Goal: Task Accomplishment & Management: Use online tool/utility

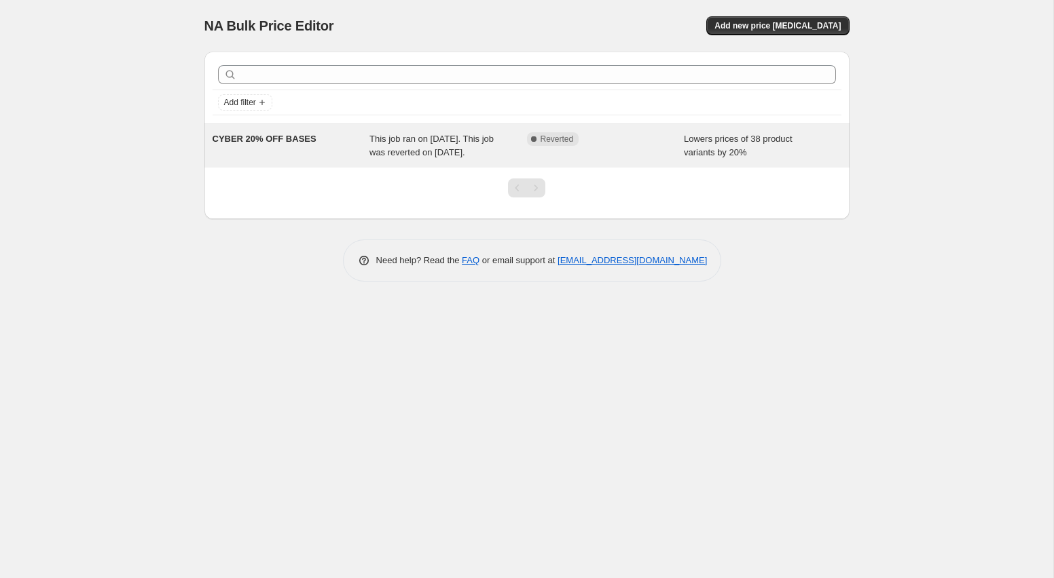
click at [403, 160] on div "This job ran on 2 June 2025. This job was reverted on 5 June 2025." at bounding box center [448, 145] width 158 height 27
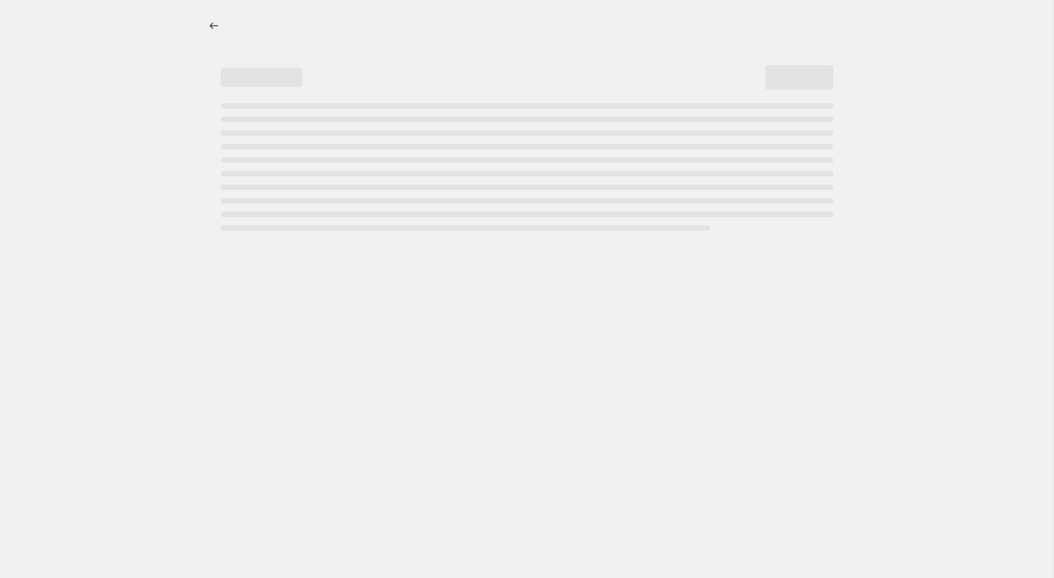
click at [403, 161] on div "Page loading" at bounding box center [527, 160] width 612 height 5
select select "percentage"
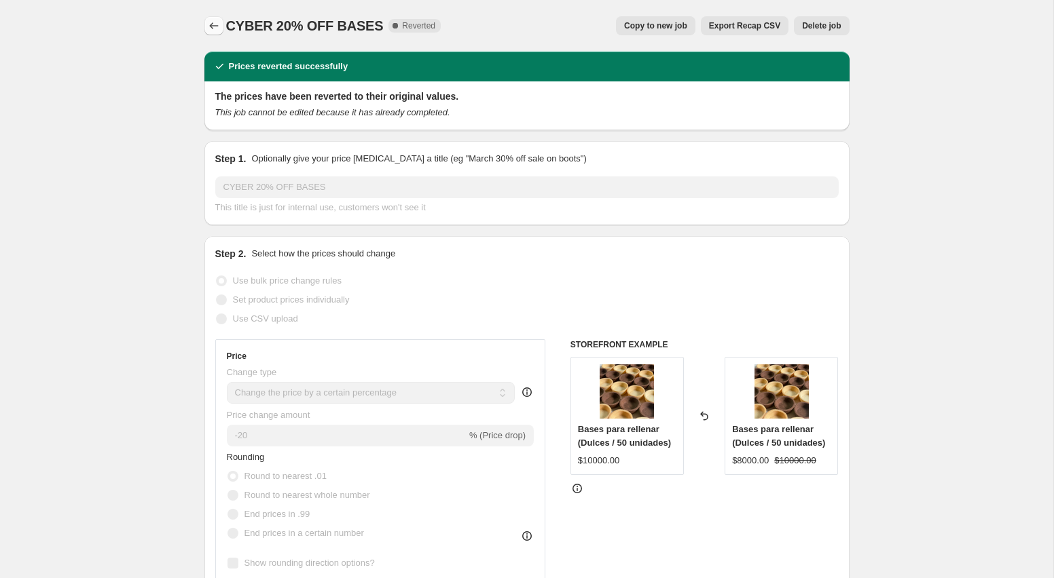
click at [217, 24] on icon "Price change jobs" at bounding box center [214, 26] width 14 height 14
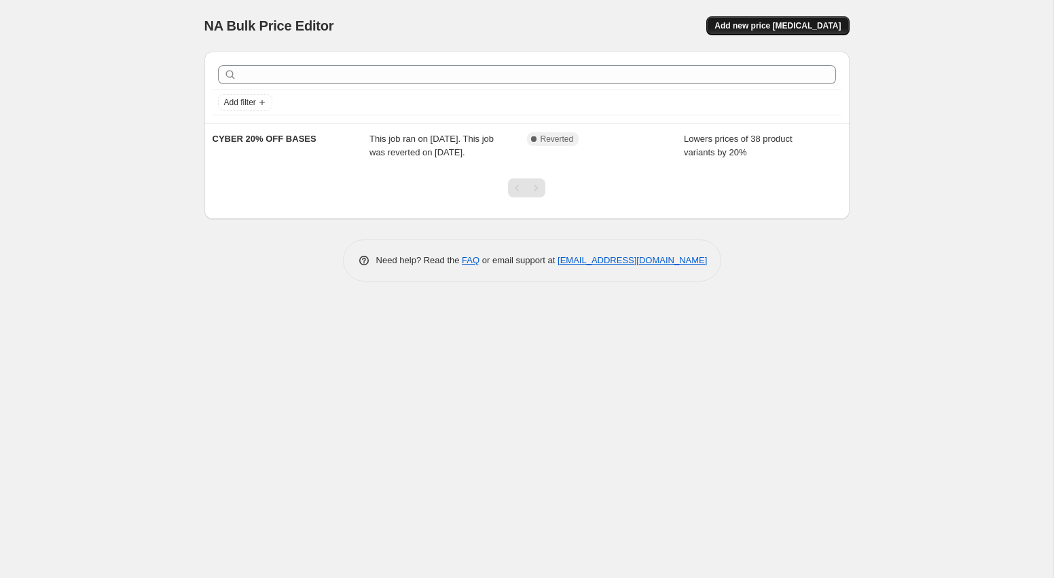
click at [757, 27] on span "Add new price change job" at bounding box center [777, 25] width 126 height 11
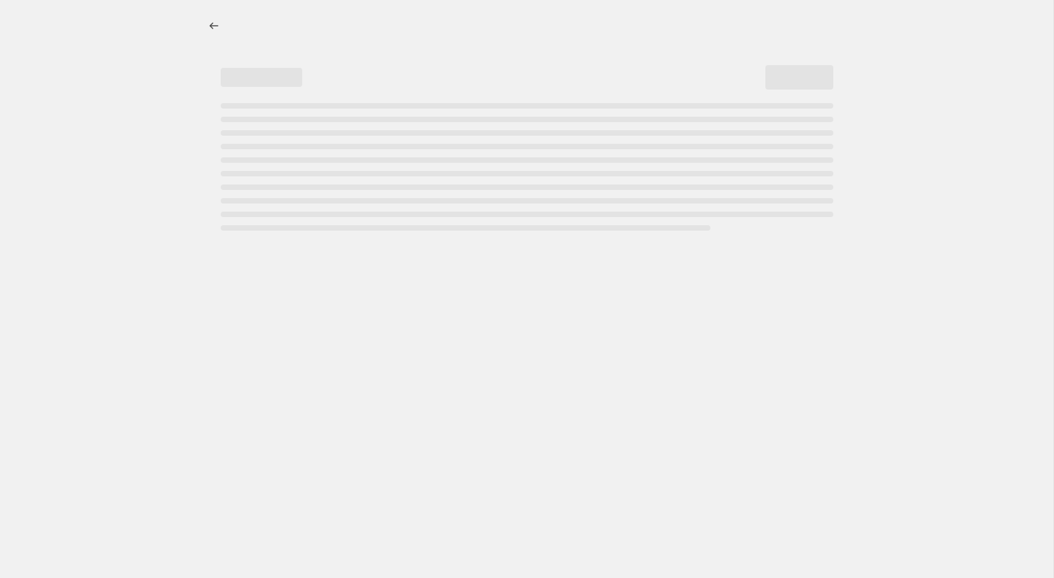
select select "percentage"
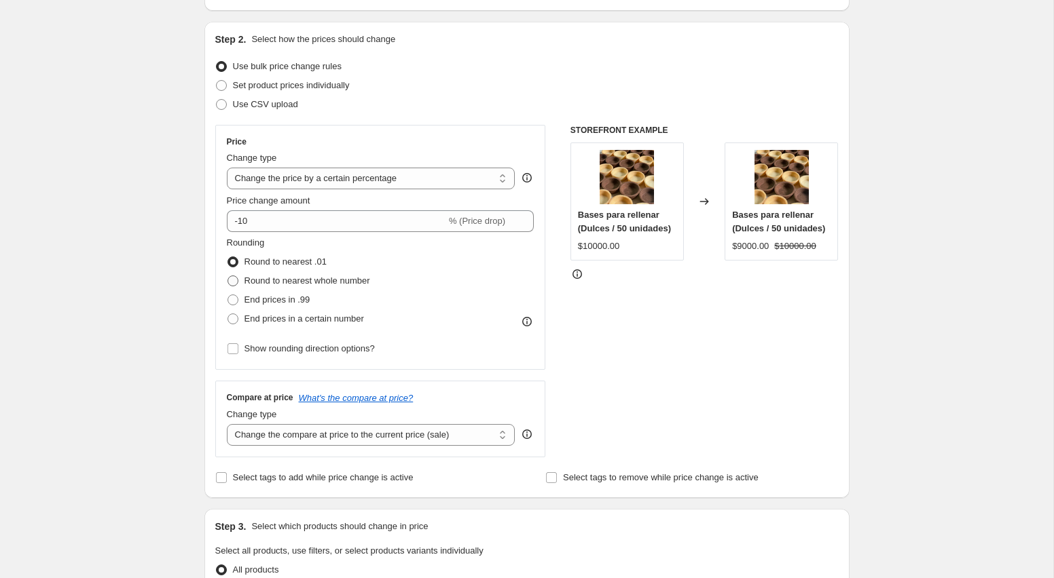
scroll to position [127, 0]
click at [342, 179] on select "Change the price to a certain amount Change the price by a certain amount Chang…" at bounding box center [371, 177] width 289 height 22
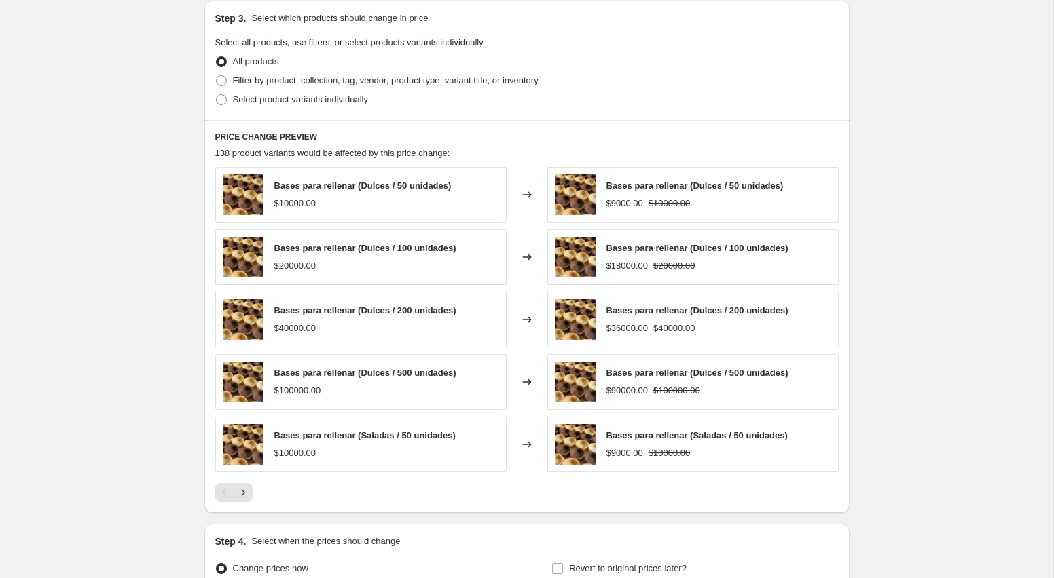
scroll to position [650, 0]
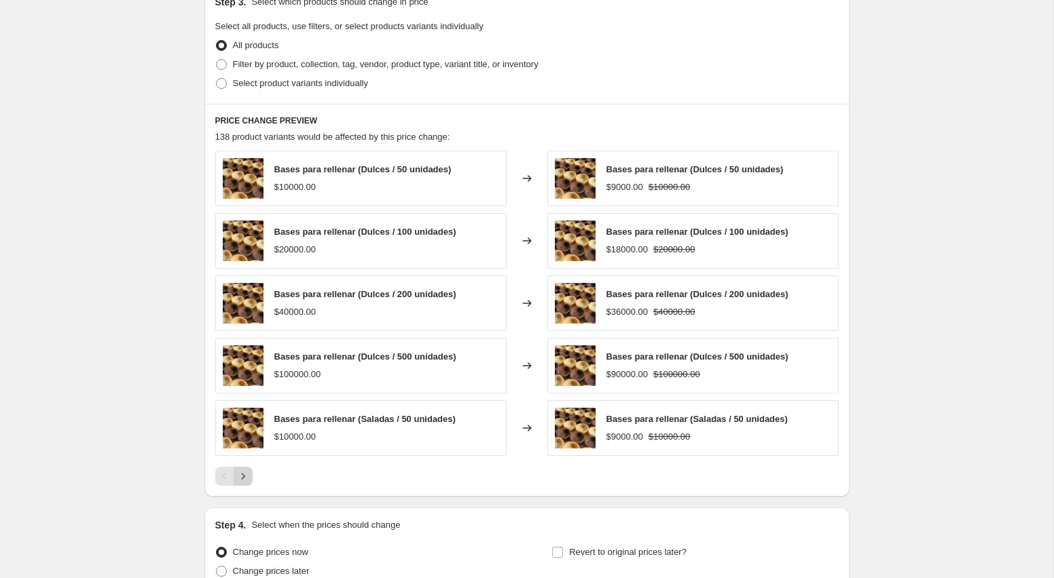
click at [245, 483] on icon "Next" at bounding box center [243, 477] width 14 height 14
click at [242, 479] on icon "Next" at bounding box center [242, 476] width 3 height 6
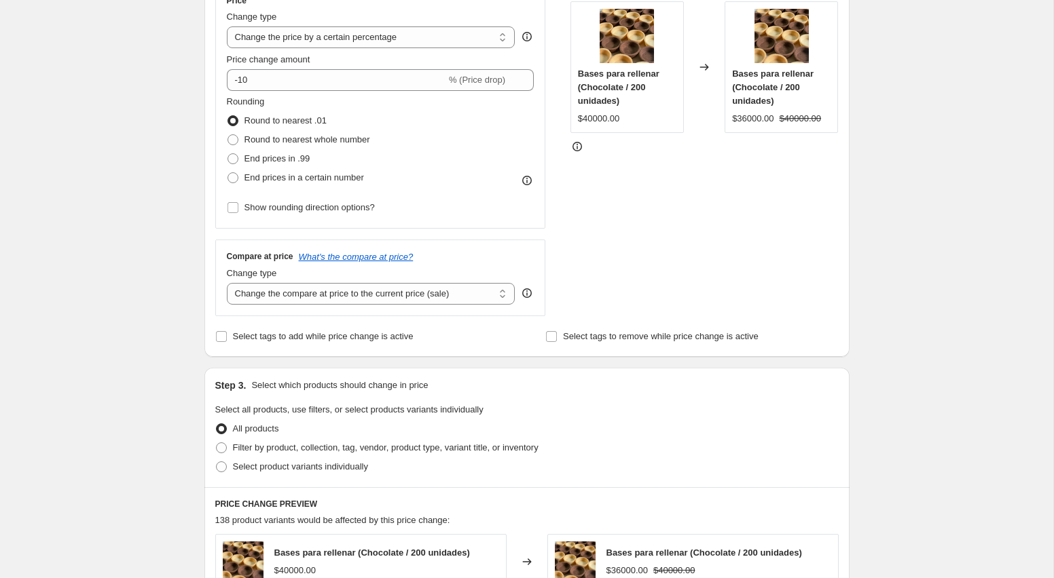
scroll to position [268, 0]
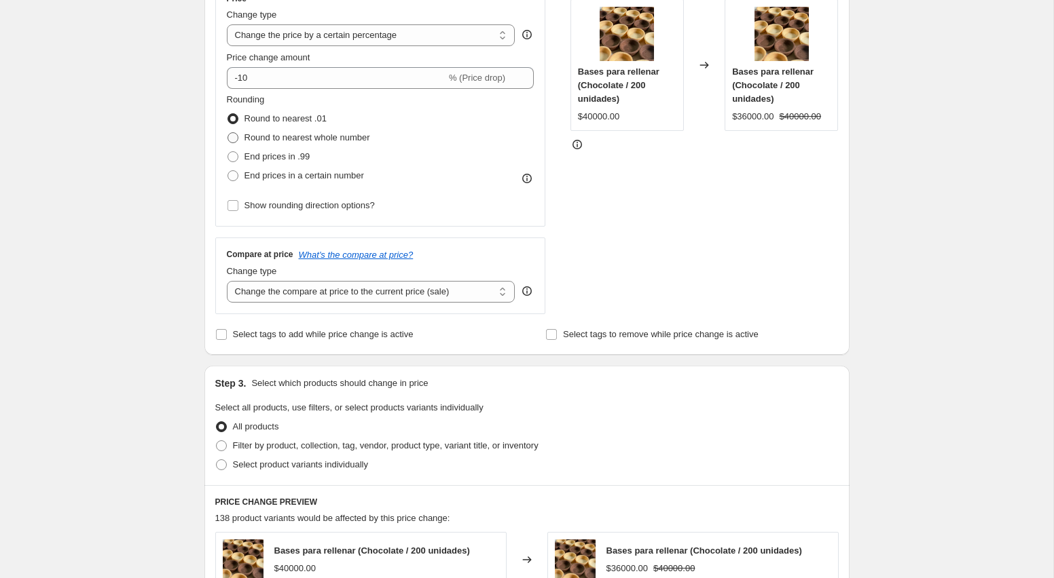
click at [272, 139] on span "Round to nearest whole number" at bounding box center [307, 137] width 126 height 10
click at [228, 133] on input "Round to nearest whole number" at bounding box center [227, 132] width 1 height 1
radio input "true"
click at [269, 122] on span "Round to nearest .01" at bounding box center [285, 118] width 82 height 10
click at [228, 114] on input "Round to nearest .01" at bounding box center [227, 113] width 1 height 1
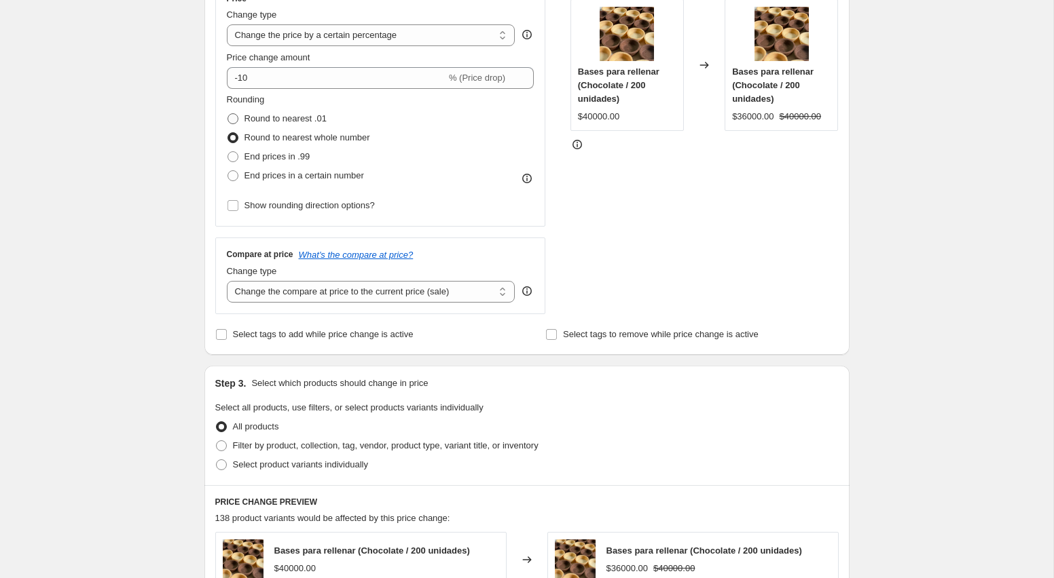
radio input "true"
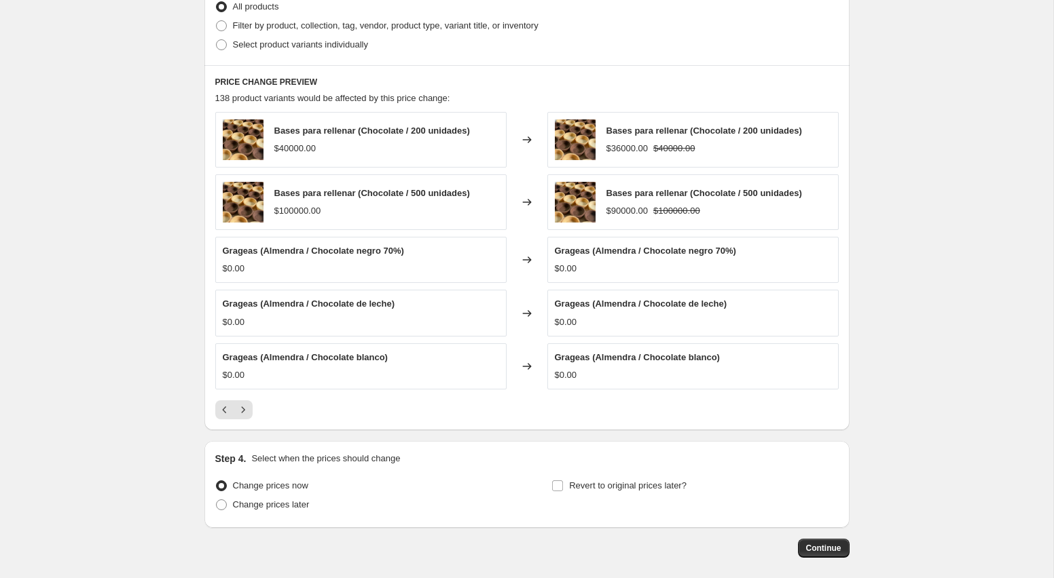
scroll to position [751, 0]
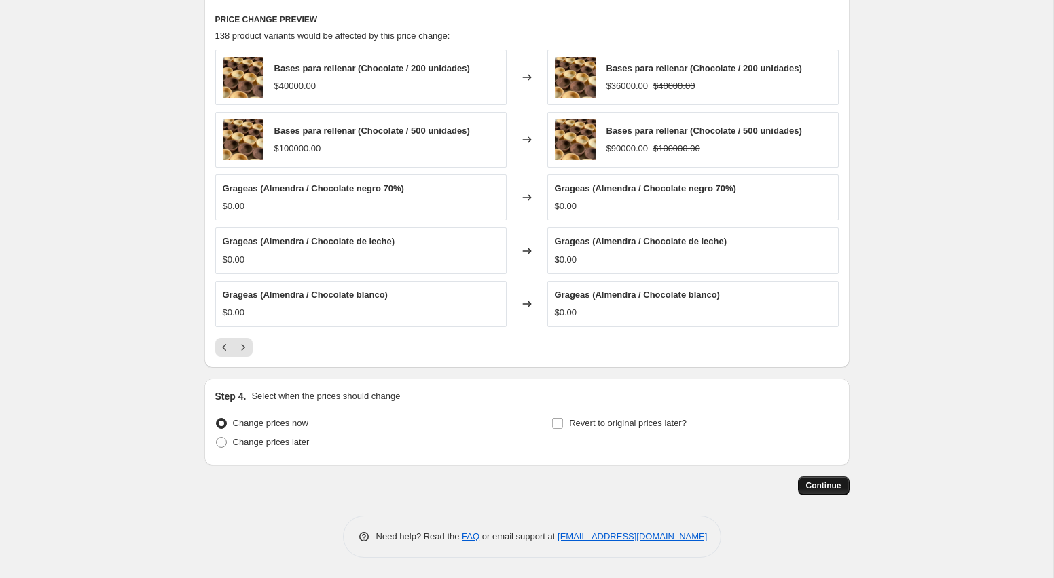
click at [825, 492] on button "Continue" at bounding box center [824, 486] width 52 height 19
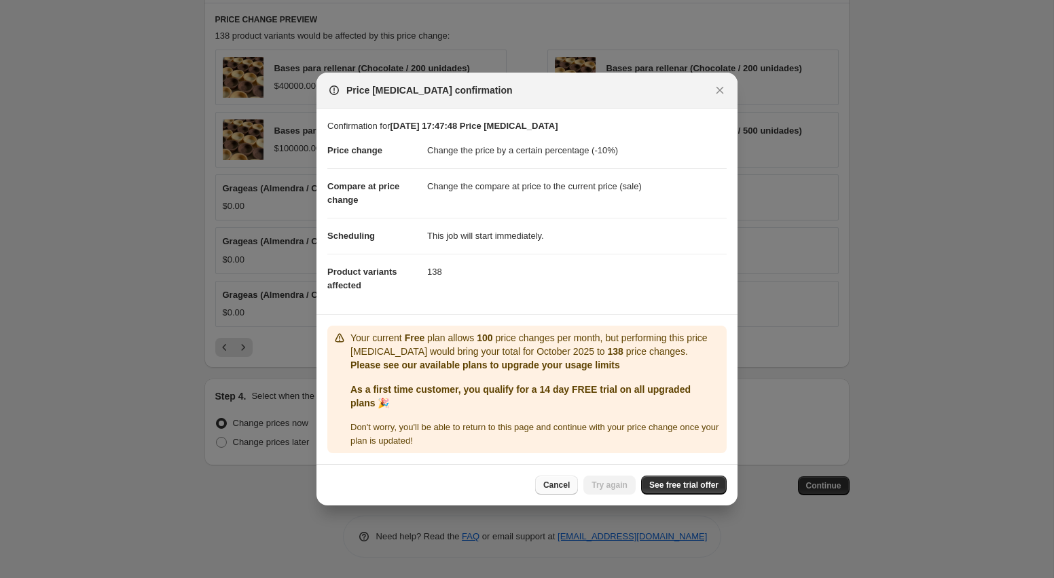
click at [548, 485] on span "Cancel" at bounding box center [556, 485] width 26 height 11
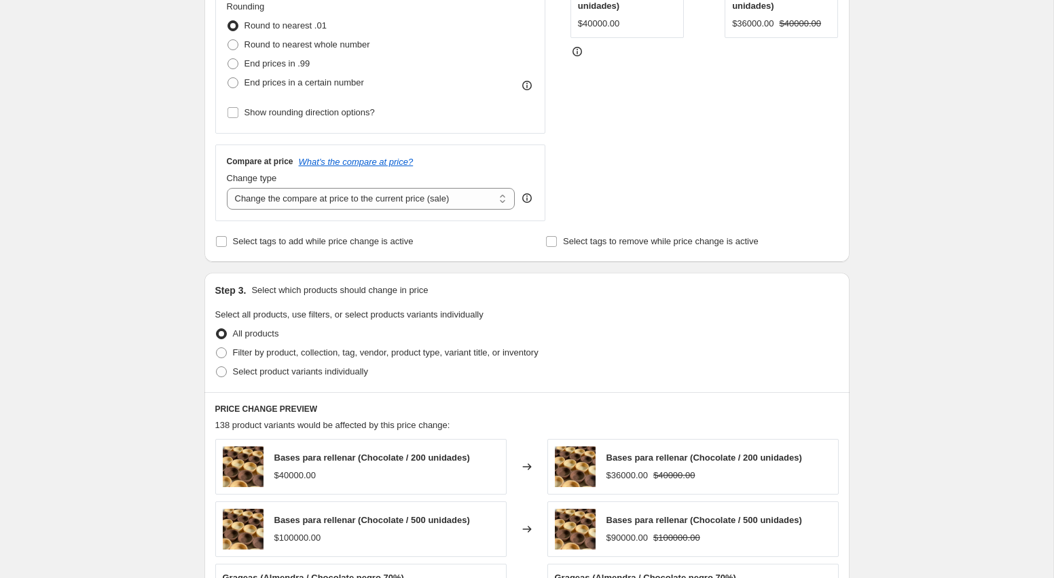
scroll to position [354, 0]
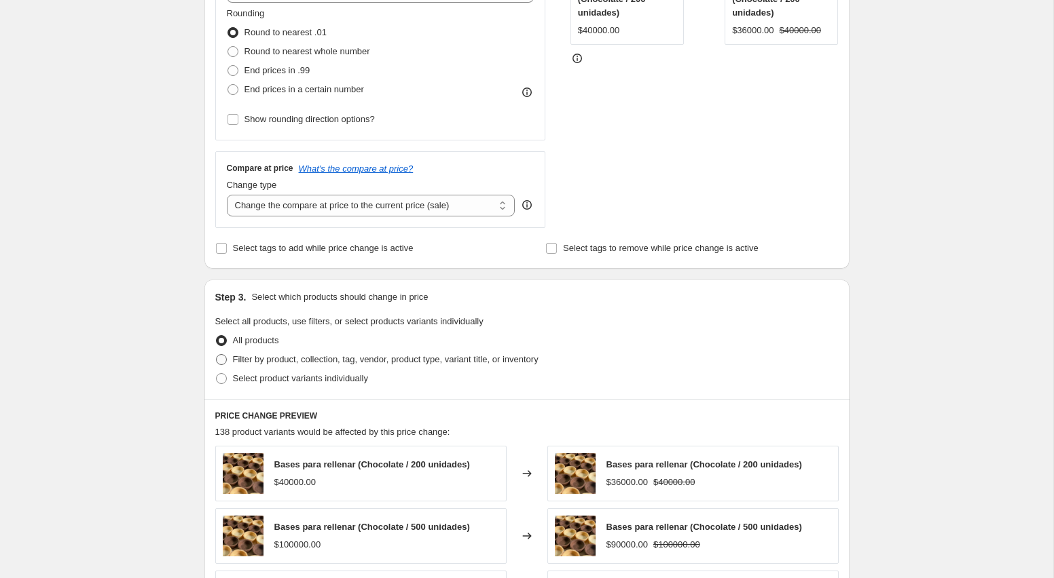
click at [344, 363] on span "Filter by product, collection, tag, vendor, product type, variant title, or inv…" at bounding box center [386, 359] width 306 height 10
click at [217, 355] on input "Filter by product, collection, tag, vendor, product type, variant title, or inv…" at bounding box center [216, 354] width 1 height 1
radio input "true"
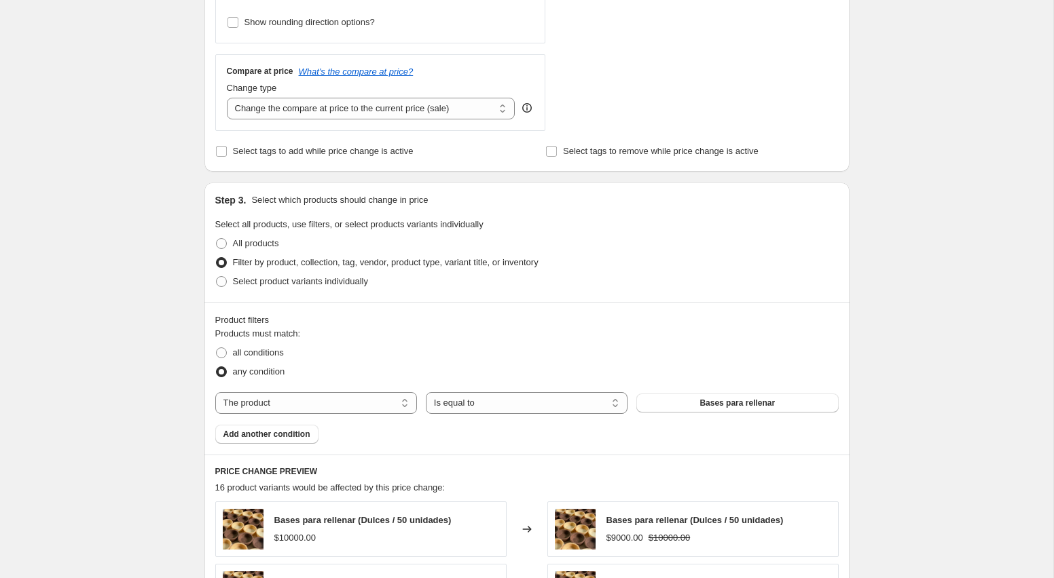
scroll to position [454, 0]
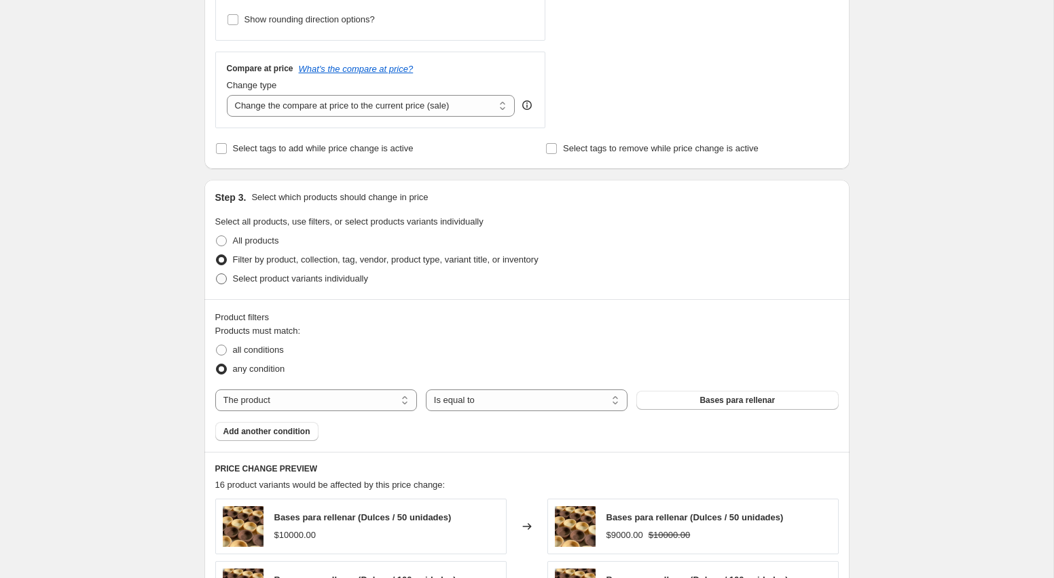
click at [327, 277] on span "Select product variants individually" at bounding box center [300, 279] width 135 height 10
click at [217, 274] on input "Select product variants individually" at bounding box center [216, 274] width 1 height 1
radio input "true"
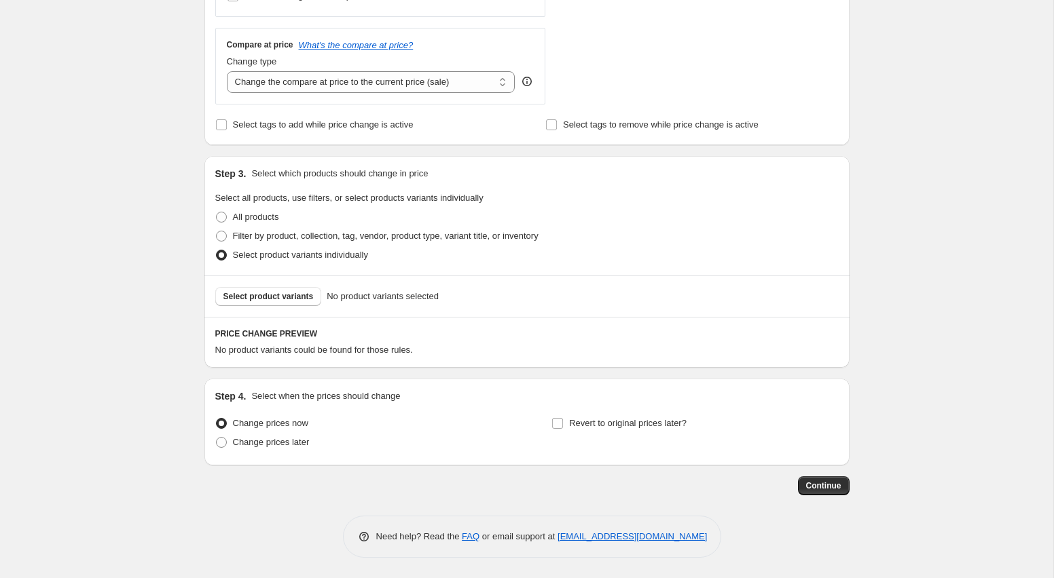
scroll to position [468, 0]
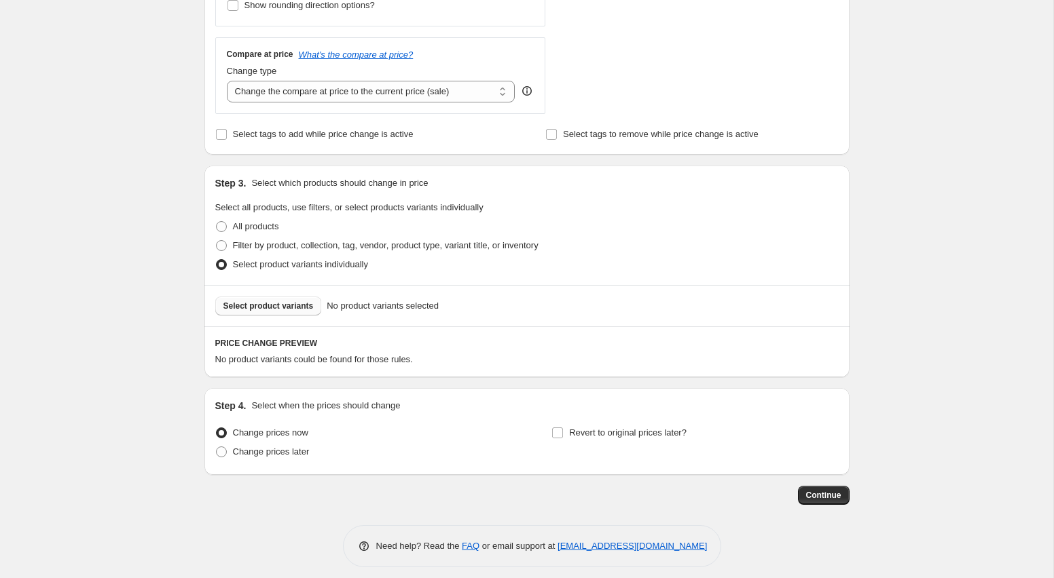
click at [308, 306] on span "Select product variants" at bounding box center [268, 306] width 90 height 11
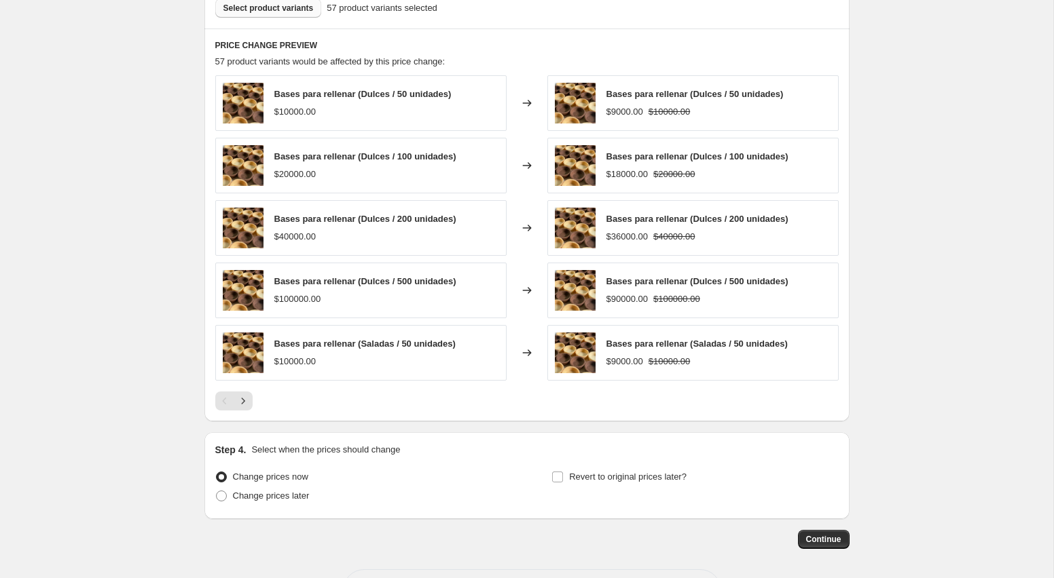
scroll to position [768, 0]
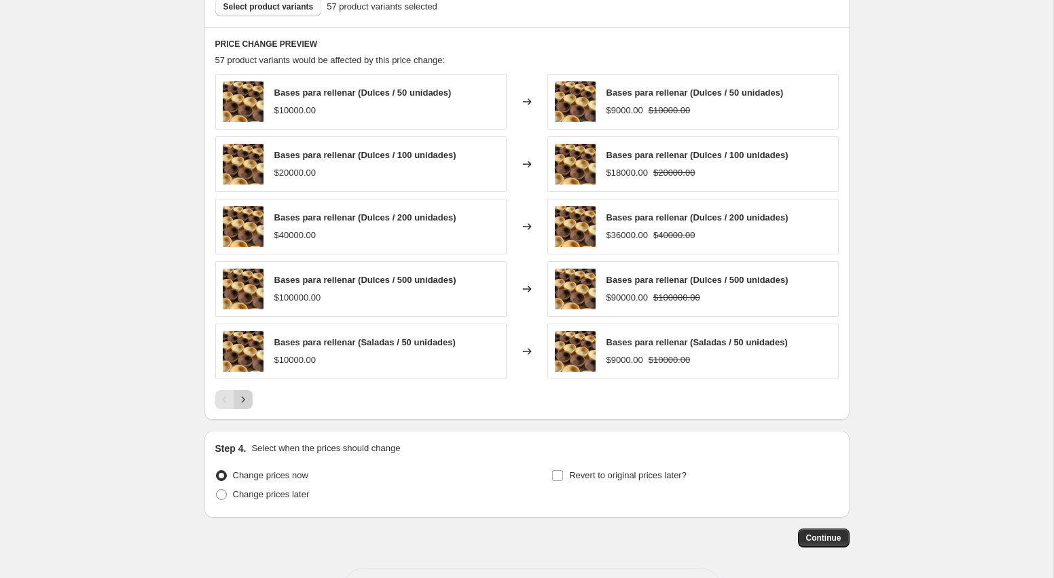
click at [240, 397] on icon "Next" at bounding box center [243, 400] width 14 height 14
click at [242, 397] on icon "Next" at bounding box center [243, 400] width 14 height 14
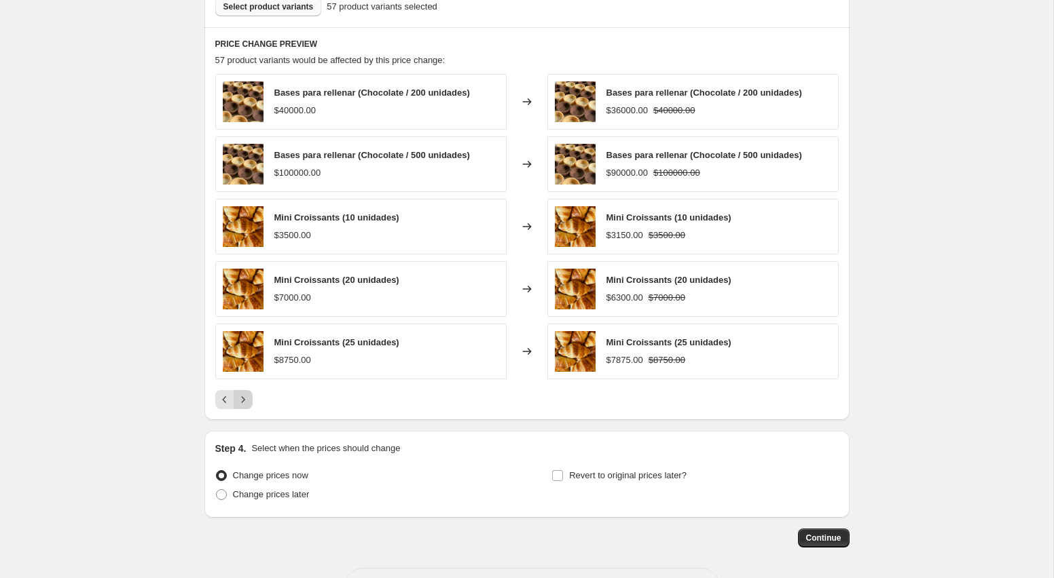
click at [245, 397] on icon "Next" at bounding box center [243, 400] width 14 height 14
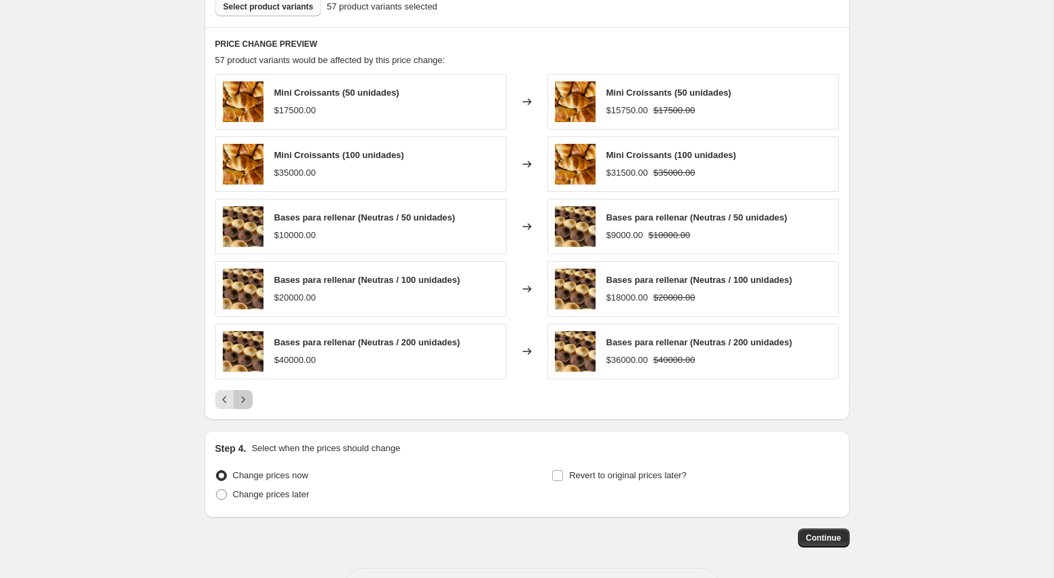
click at [245, 399] on icon "Next" at bounding box center [243, 400] width 14 height 14
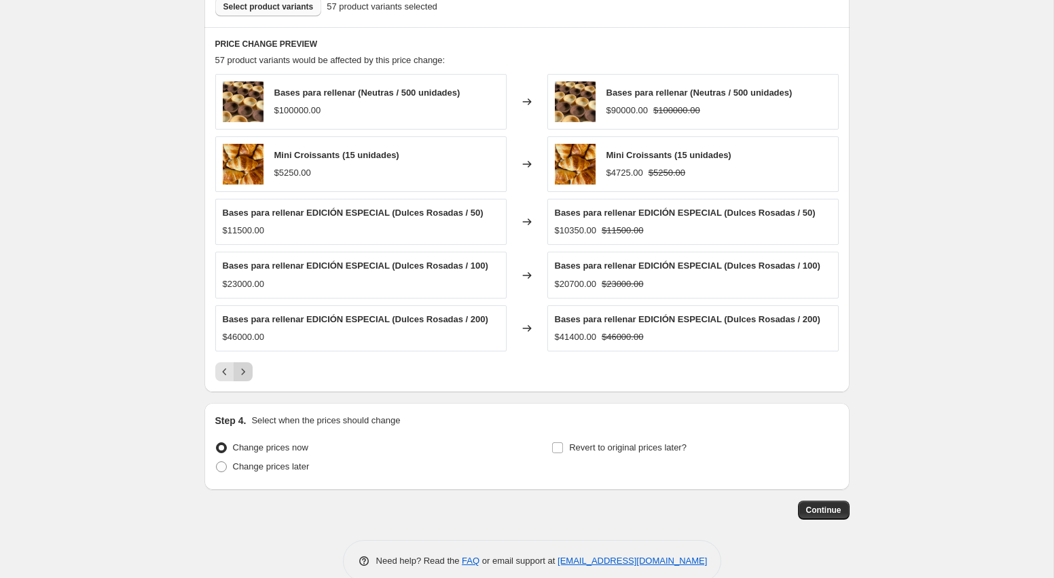
click at [822, 512] on span "Continue" at bounding box center [823, 510] width 35 height 11
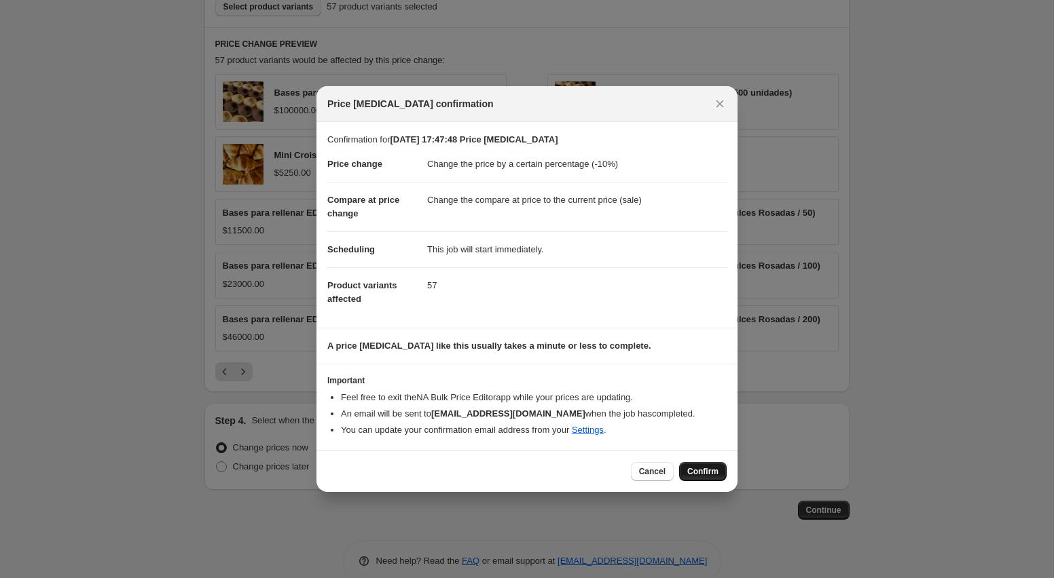
click at [697, 468] on span "Confirm" at bounding box center [702, 471] width 31 height 11
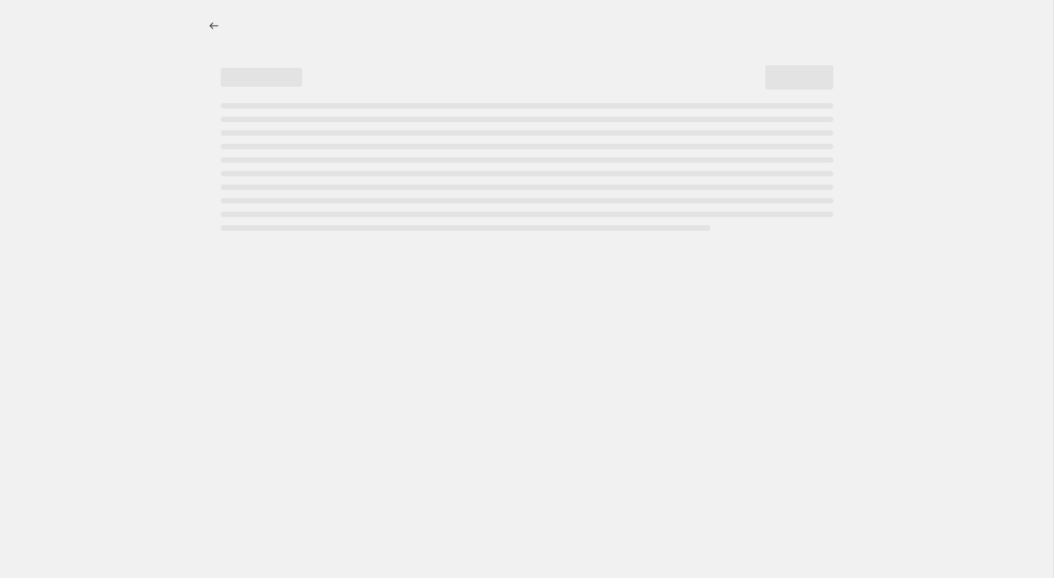
select select "percentage"
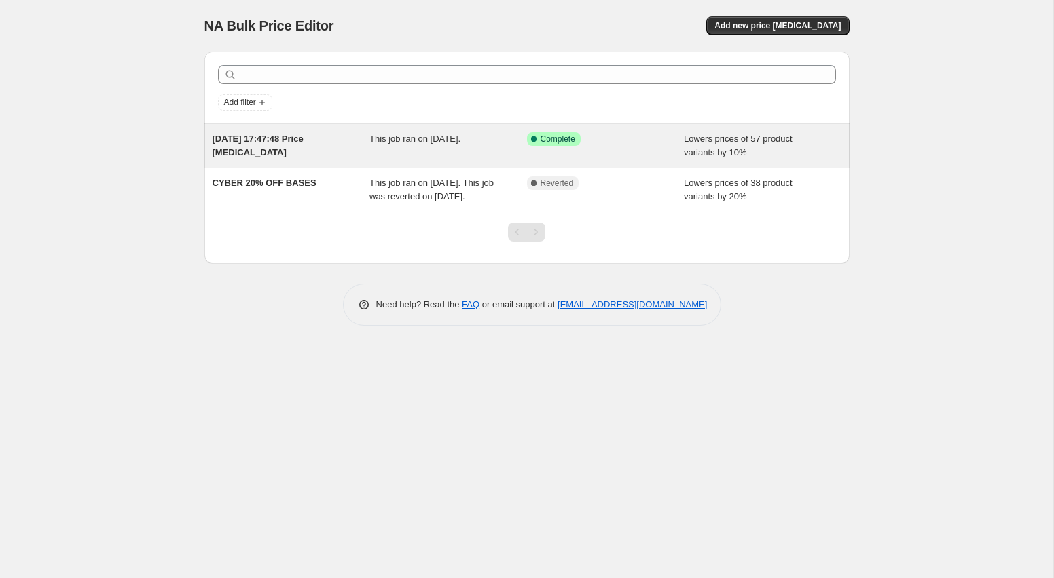
click at [352, 151] on div "[DATE] 17:47:48 Price [MEDICAL_DATA]" at bounding box center [292, 145] width 158 height 27
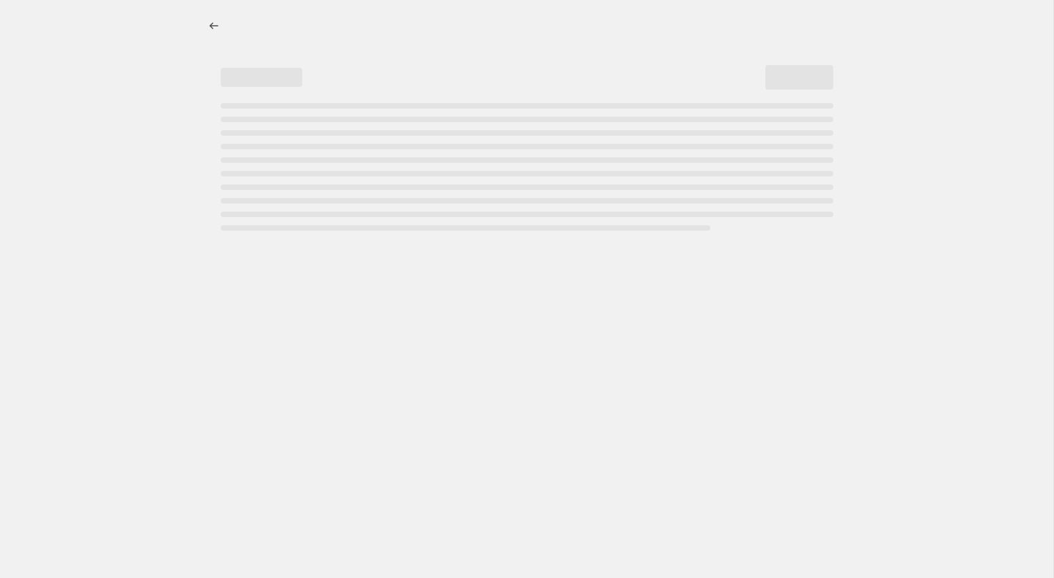
select select "percentage"
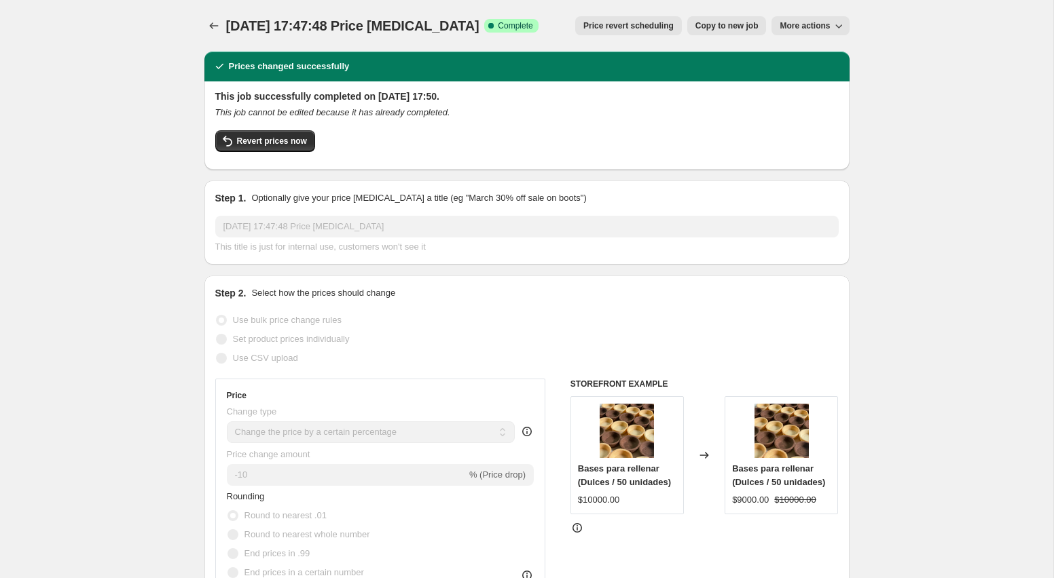
click at [800, 32] on button "More actions" at bounding box center [809, 25] width 77 height 19
click at [714, 61] on div "Prices changed successfully" at bounding box center [527, 67] width 629 height 14
click at [307, 73] on div "Prices changed successfully" at bounding box center [526, 67] width 645 height 30
click at [807, 24] on span "More actions" at bounding box center [804, 25] width 50 height 11
click at [291, 144] on span "Revert prices now" at bounding box center [272, 141] width 70 height 11
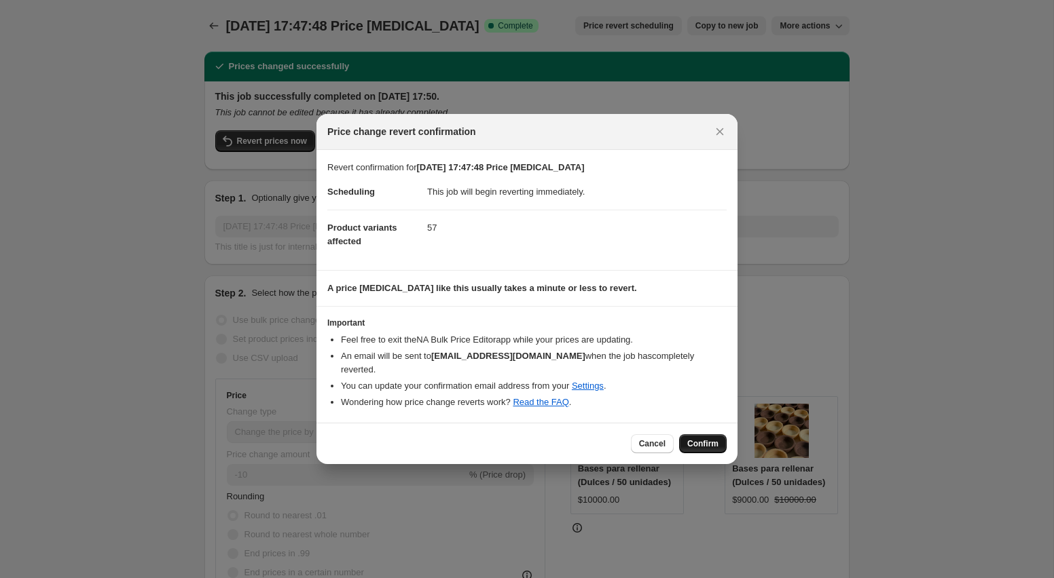
click at [692, 439] on span "Confirm" at bounding box center [702, 444] width 31 height 11
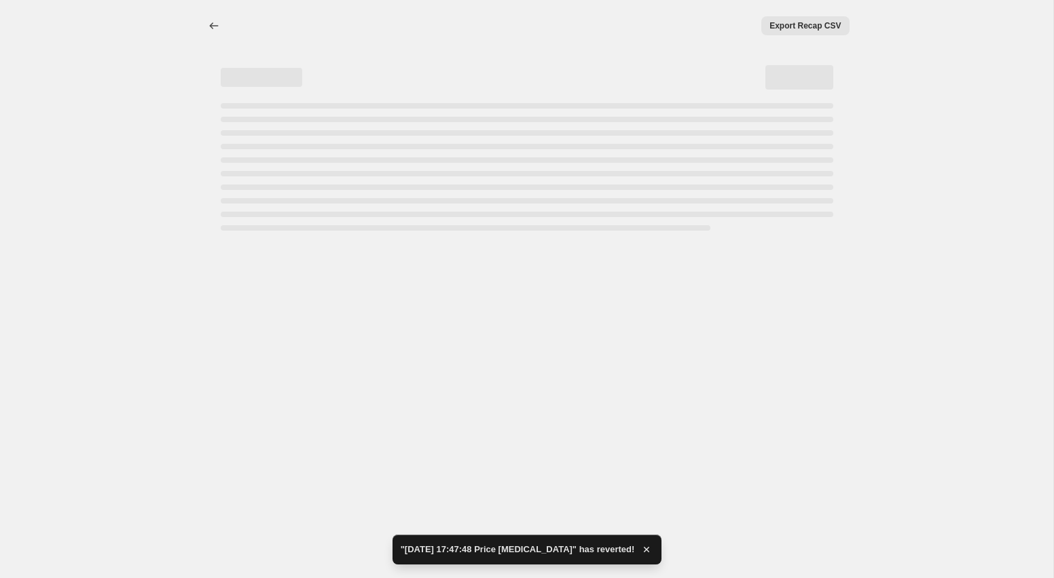
select select "percentage"
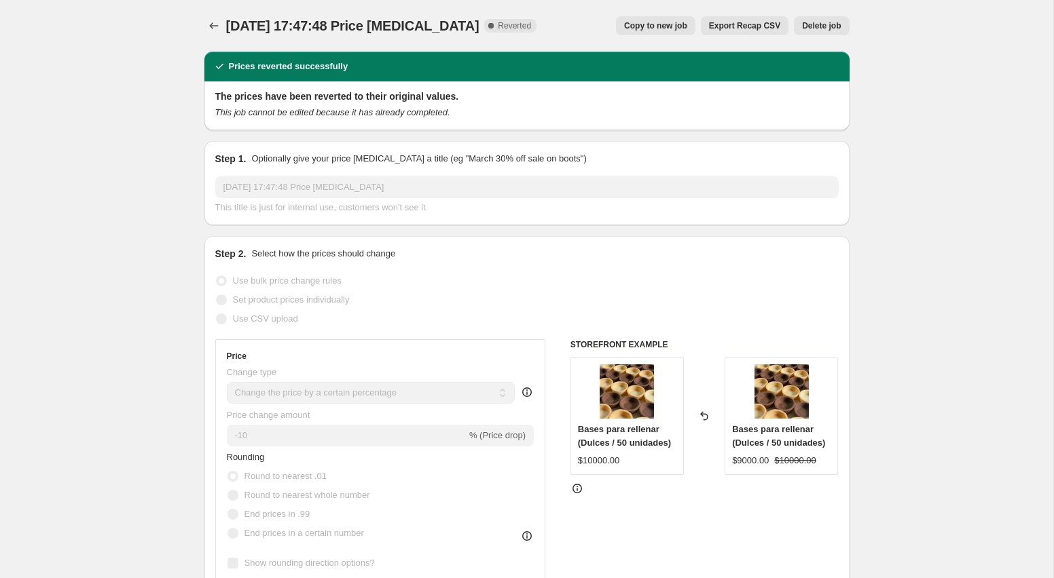
click at [318, 198] on div "6 Oct 2025, 17:47:48 Price change job This title is just for internal use, cust…" at bounding box center [526, 196] width 623 height 38
click at [323, 106] on div "This job cannot be edited because it has already completed." at bounding box center [526, 113] width 623 height 14
click at [219, 29] on icon "Price change jobs" at bounding box center [214, 26] width 14 height 14
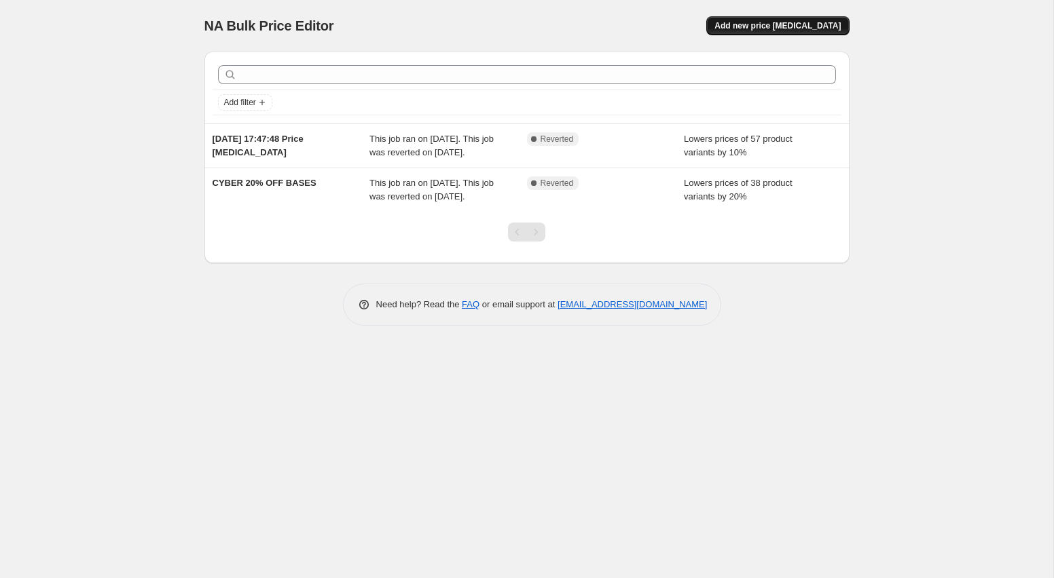
click at [777, 24] on span "Add new price change job" at bounding box center [777, 25] width 126 height 11
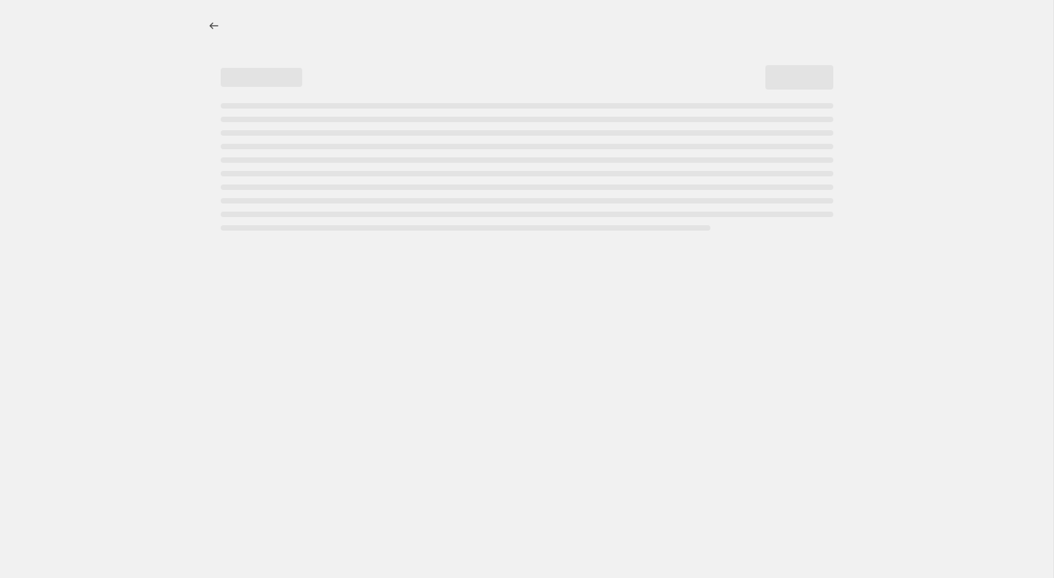
select select "percentage"
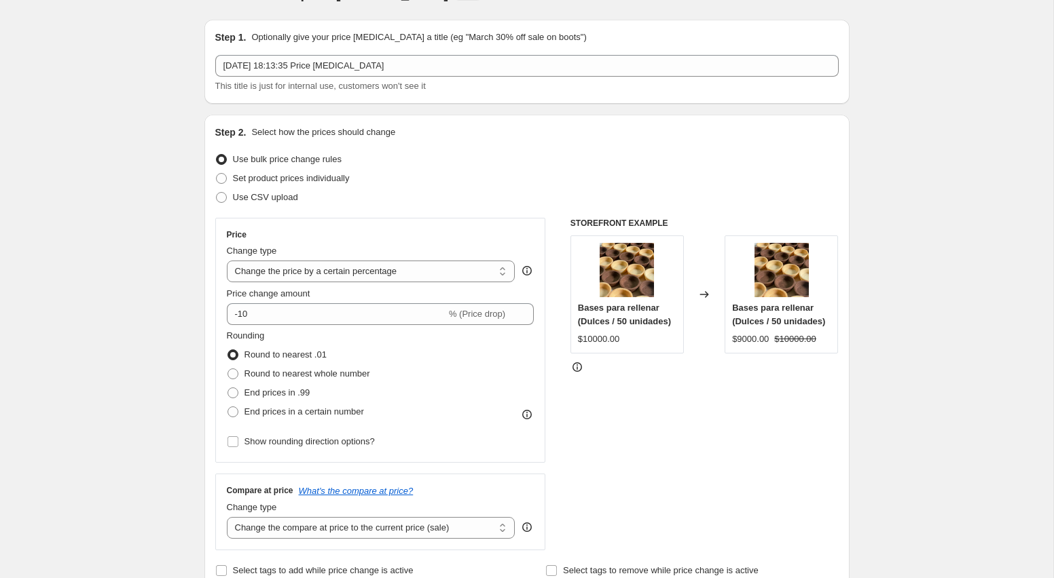
scroll to position [14, 0]
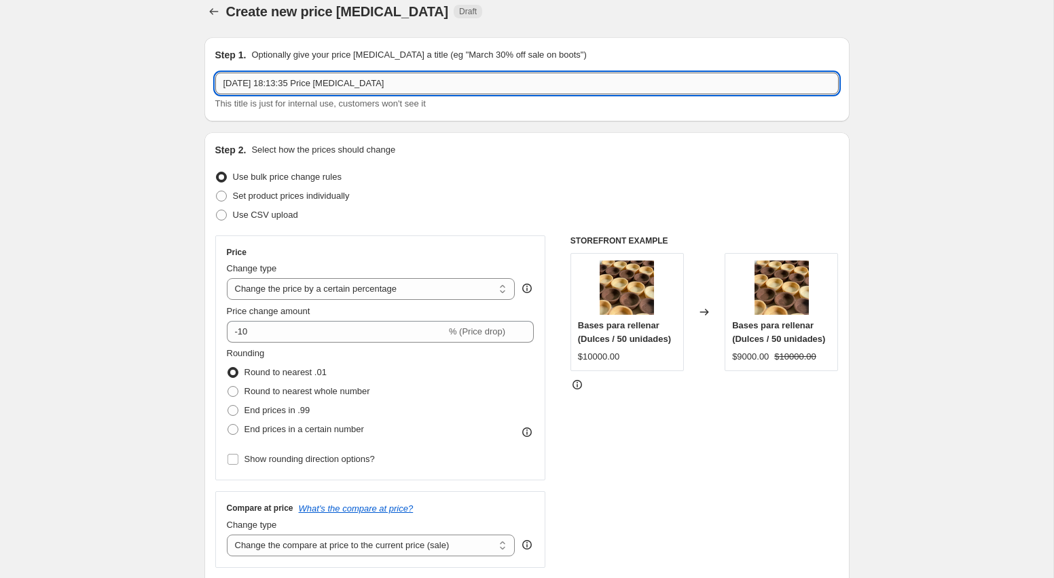
click at [349, 90] on input "6 Oct 2025, 18:13:35 Price change job" at bounding box center [526, 84] width 623 height 22
drag, startPoint x: 398, startPoint y: 82, endPoint x: 194, endPoint y: 60, distance: 204.9
type input "descueno cyber monday"
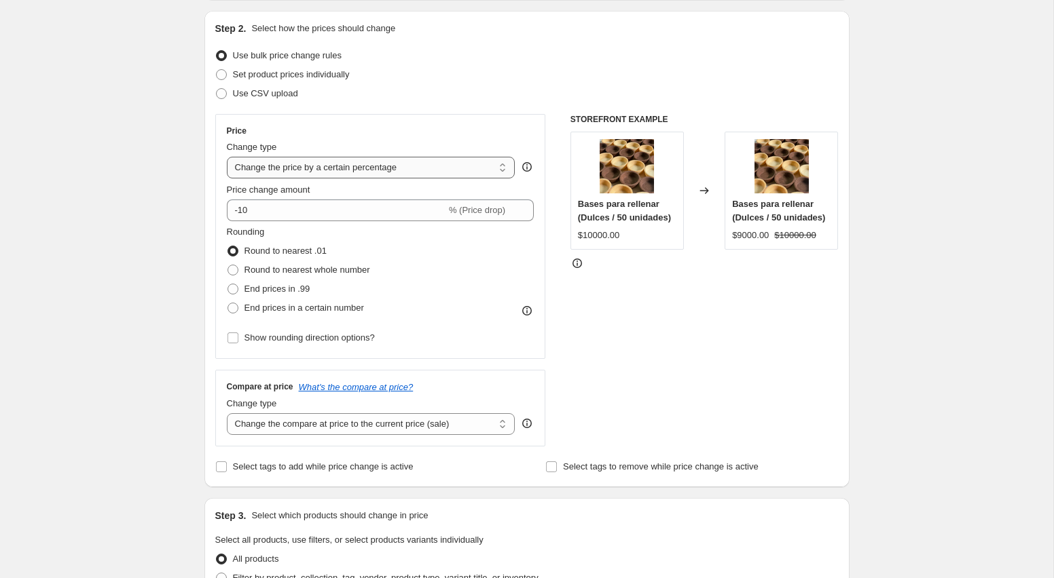
scroll to position [137, 0]
click at [305, 424] on select "Change the compare at price to the current price (sale) Change the compare at p…" at bounding box center [371, 423] width 289 height 22
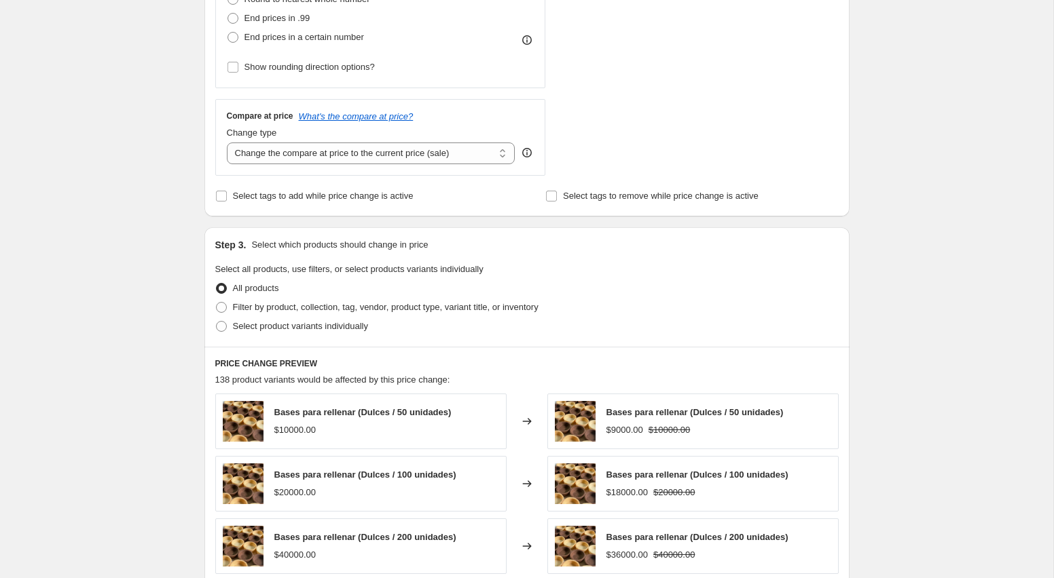
scroll to position [413, 0]
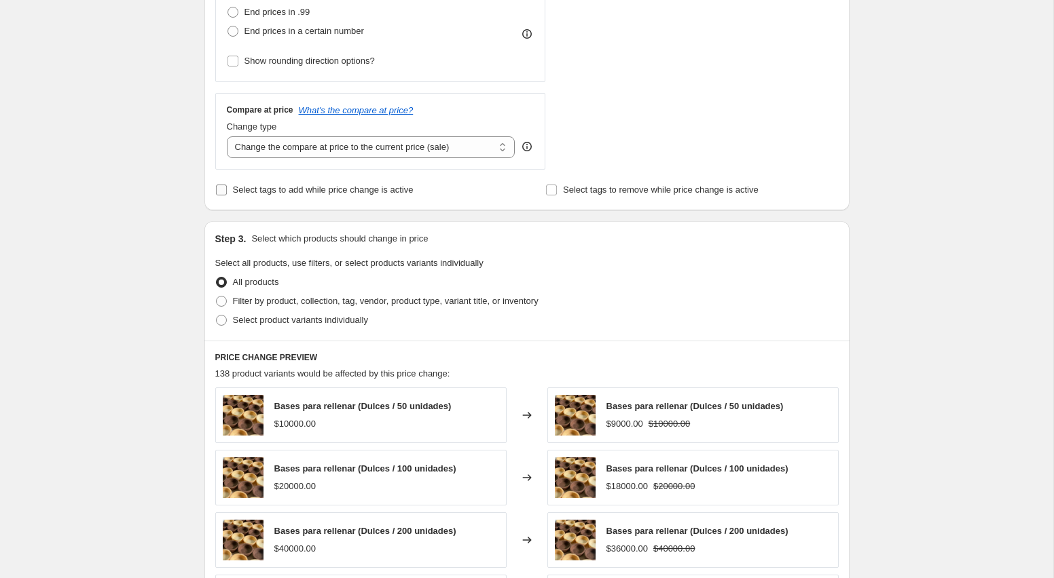
click at [265, 191] on span "Select tags to add while price change is active" at bounding box center [323, 190] width 181 height 10
click at [227, 191] on input "Select tags to add while price change is active" at bounding box center [221, 190] width 11 height 11
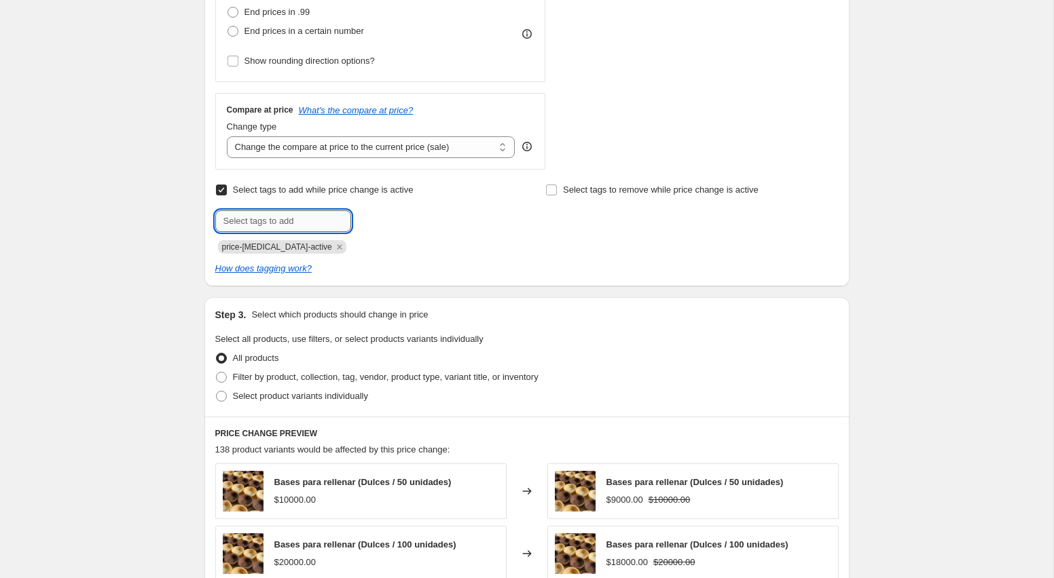
click at [281, 221] on input "text" at bounding box center [283, 221] width 136 height 22
click at [255, 189] on span "Select tags to add while price change is active" at bounding box center [323, 190] width 181 height 10
click at [227, 189] on input "Select tags to add while price change is active" at bounding box center [221, 190] width 11 height 11
checkbox input "false"
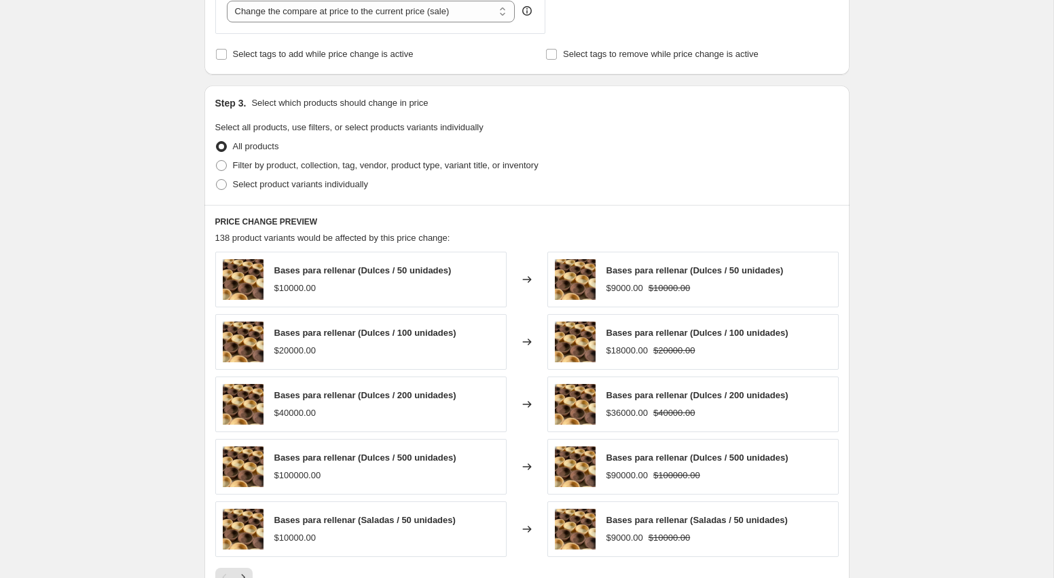
scroll to position [568, 0]
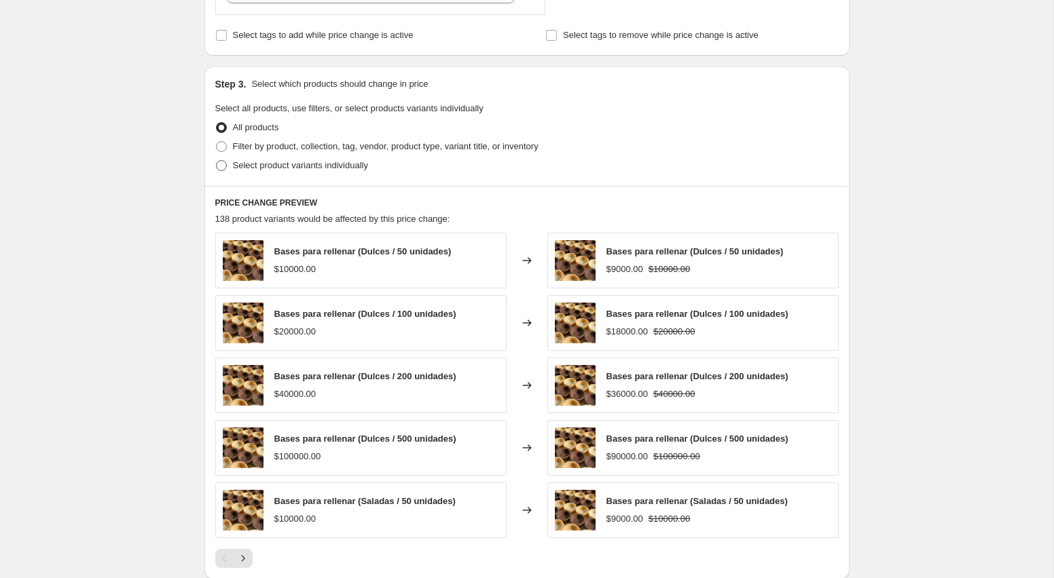
click at [282, 170] on span "Select product variants individually" at bounding box center [300, 166] width 135 height 14
click at [217, 161] on input "Select product variants individually" at bounding box center [216, 160] width 1 height 1
radio input "true"
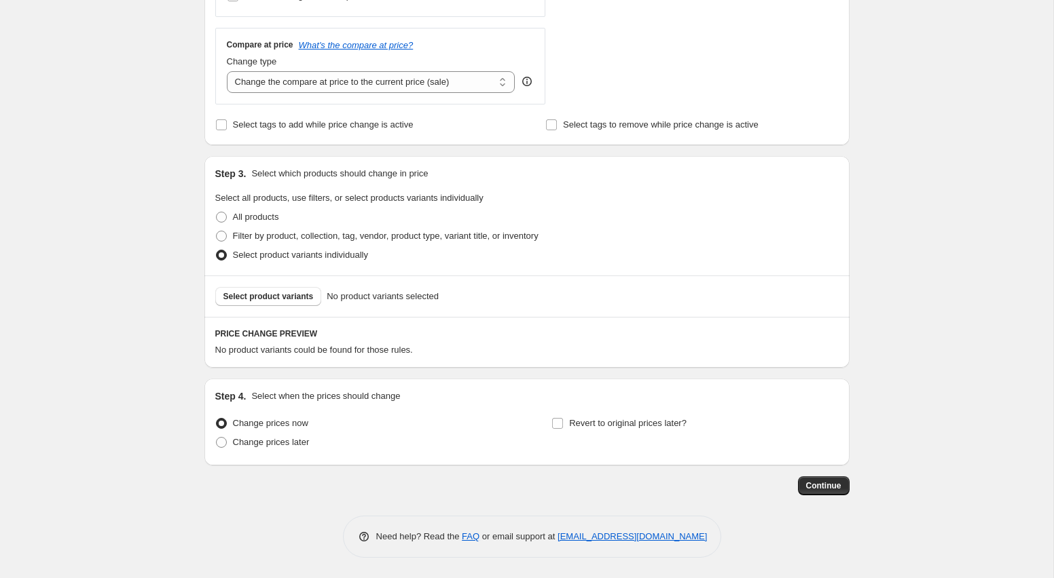
scroll to position [478, 0]
click at [270, 294] on span "Select product variants" at bounding box center [268, 296] width 90 height 11
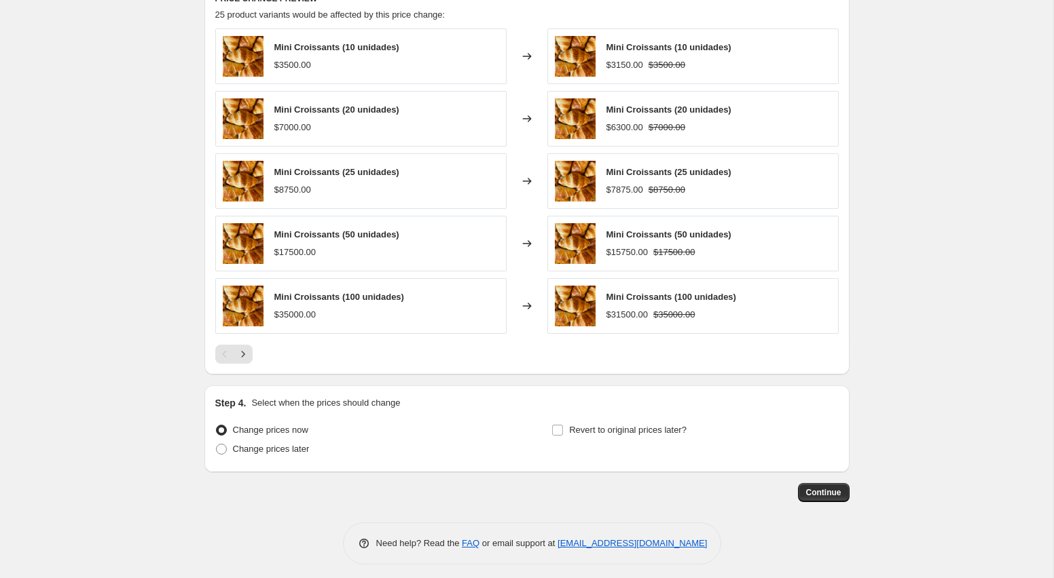
scroll to position [820, 0]
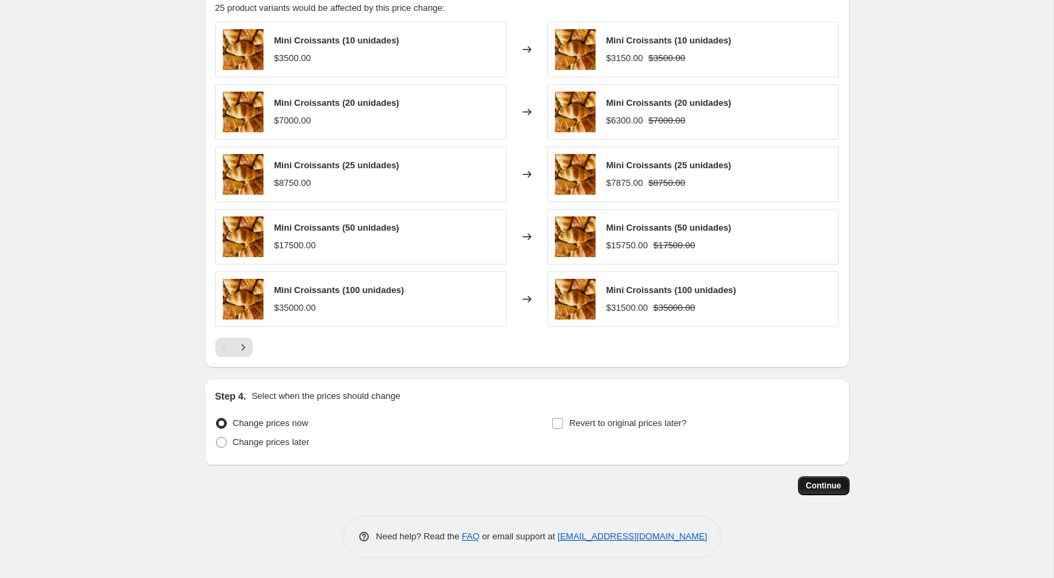
click at [811, 486] on span "Continue" at bounding box center [823, 486] width 35 height 11
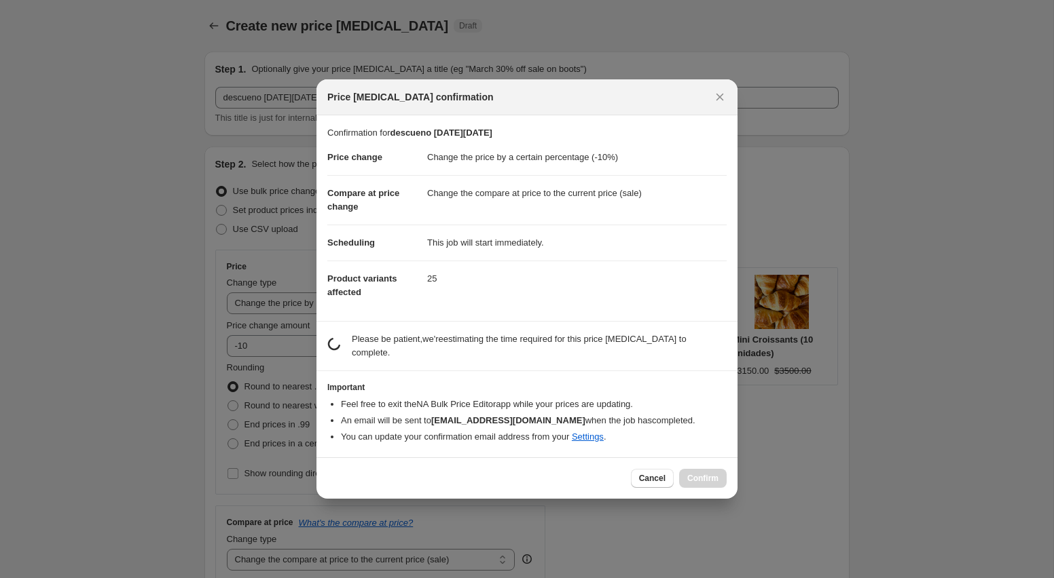
scroll to position [0, 0]
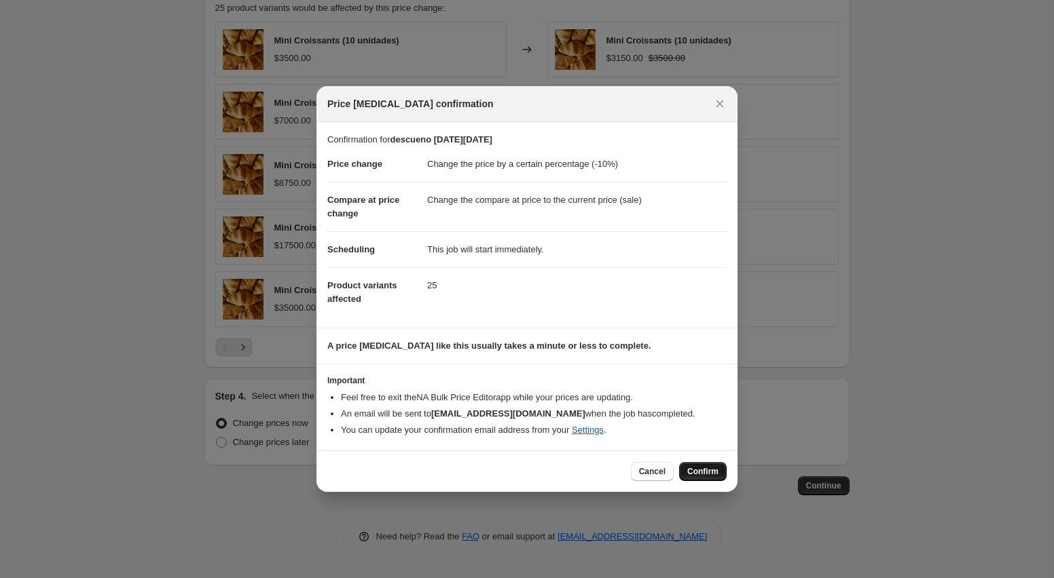
click at [694, 464] on button "Confirm" at bounding box center [703, 471] width 48 height 19
type input "descueno cyber monday"
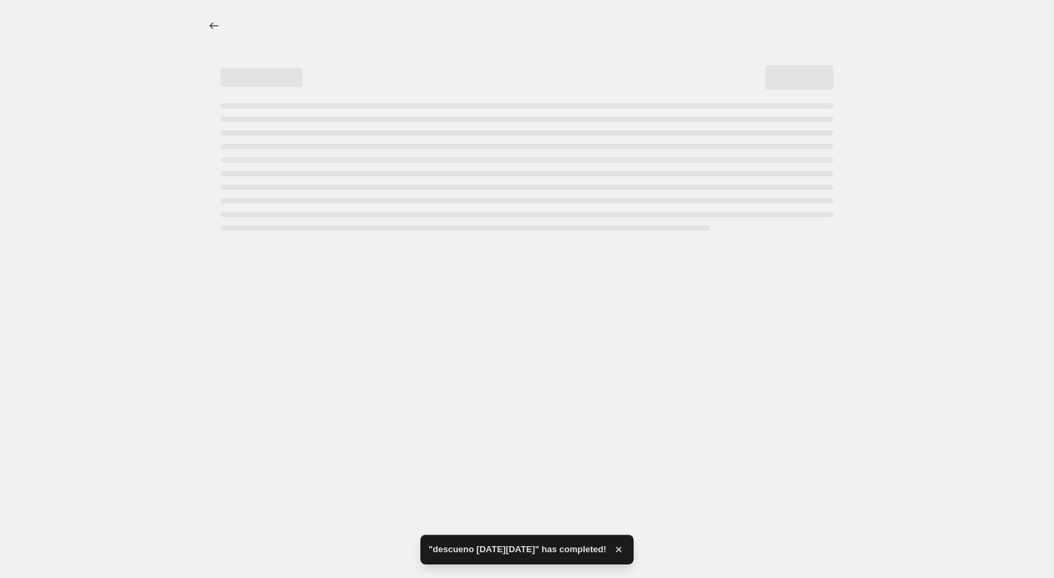
select select "percentage"
